Goal: Navigation & Orientation: Find specific page/section

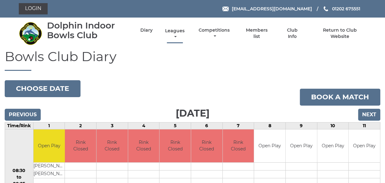
click at [174, 32] on link "Leagues" at bounding box center [175, 34] width 23 height 12
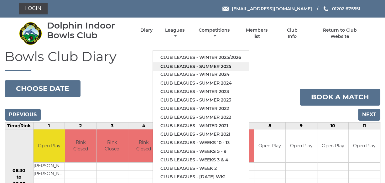
click at [184, 63] on link "Club leagues - Summer 2025" at bounding box center [201, 66] width 96 height 8
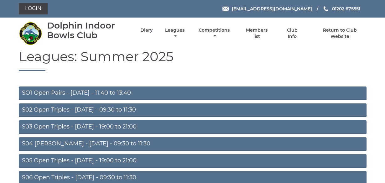
click at [115, 109] on link "S02 Open Triples - [DATE] - 09:30 to 11:30" at bounding box center [193, 110] width 348 height 14
